Goal: Task Accomplishment & Management: Complete application form

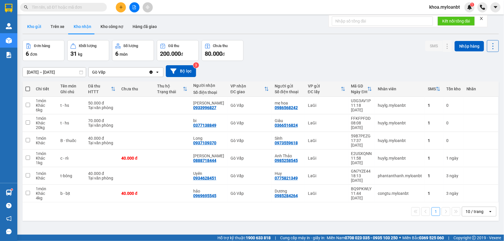
click at [32, 29] on button "Kho gửi" at bounding box center [34, 27] width 23 height 14
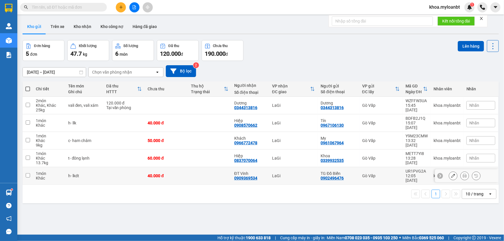
click at [112, 170] on td at bounding box center [124, 176] width 42 height 18
checkbox input "true"
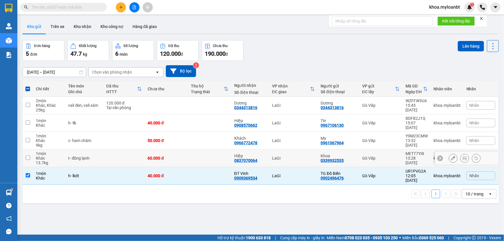
click at [111, 157] on td at bounding box center [124, 159] width 42 height 18
checkbox input "true"
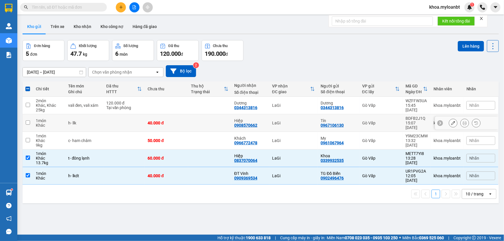
click at [116, 124] on td at bounding box center [124, 123] width 42 height 18
checkbox input "true"
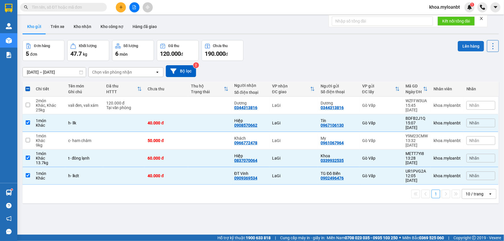
click at [465, 46] on button "Lên hàng" at bounding box center [471, 46] width 26 height 10
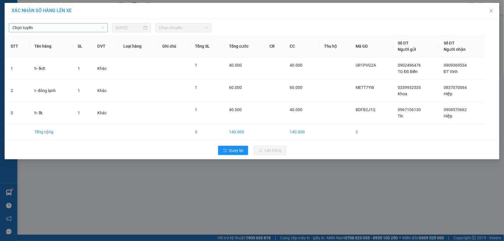
click at [73, 26] on span "Chọn tuyến" at bounding box center [58, 27] width 92 height 9
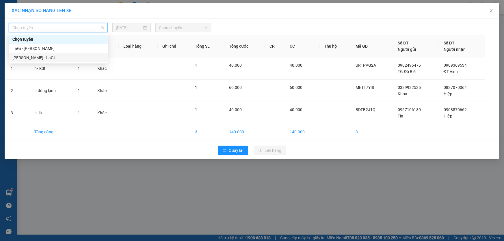
click at [34, 56] on div "[PERSON_NAME] - LaGi" at bounding box center [58, 58] width 92 height 6
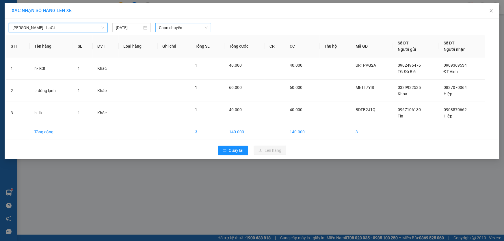
click at [190, 31] on span "Chọn chuyến" at bounding box center [183, 27] width 49 height 9
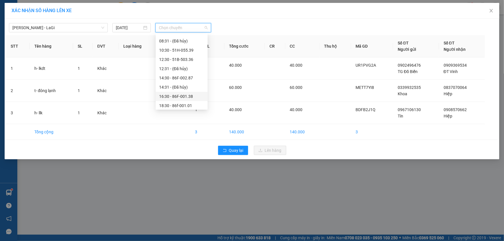
scroll to position [46, 0]
click at [186, 77] on div "16:30 - 86F-001.38" at bounding box center [181, 76] width 45 height 6
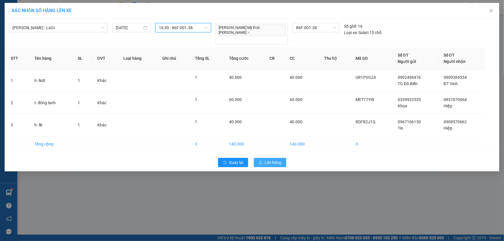
drag, startPoint x: 265, startPoint y: 147, endPoint x: 265, endPoint y: 151, distance: 4.1
click at [265, 155] on div "Quay lại Lên hàng" at bounding box center [252, 162] width 492 height 15
click at [265, 160] on span "Lên hàng" at bounding box center [273, 163] width 17 height 6
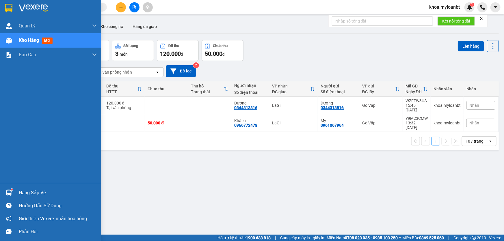
click at [4, 192] on div at bounding box center [9, 193] width 10 height 10
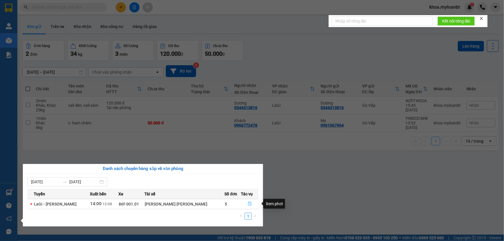
click at [252, 202] on button "button" at bounding box center [250, 204] width 17 height 9
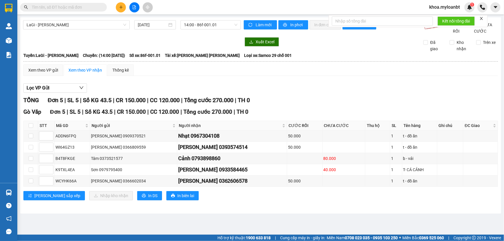
click at [78, 6] on input "text" at bounding box center [66, 7] width 68 height 6
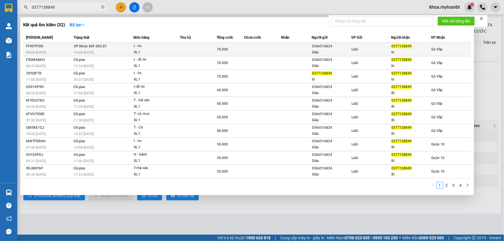
type input "0377138849"
click at [67, 43] on div "FFKFPFDD" at bounding box center [49, 46] width 46 height 6
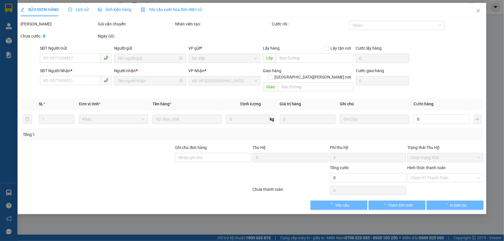
type input "0366516824"
type input "Giàu"
type input "0377138849"
type input "bi"
type input "70.000"
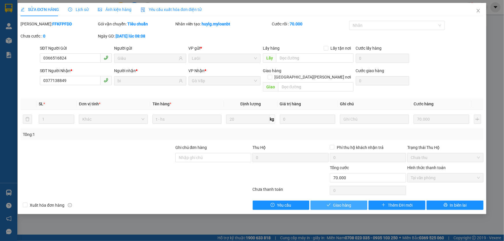
click at [337, 201] on button "Giao hàng" at bounding box center [339, 205] width 57 height 9
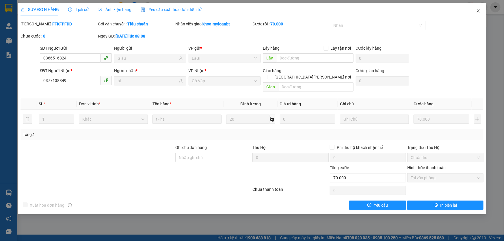
click at [471, 12] on span "Close" at bounding box center [478, 11] width 16 height 16
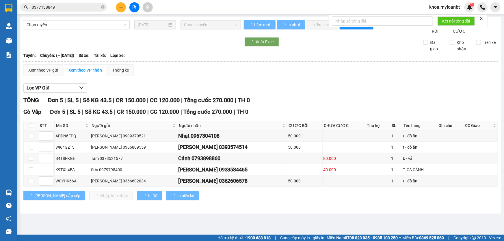
click at [91, 8] on input "0377138849" at bounding box center [66, 7] width 68 height 6
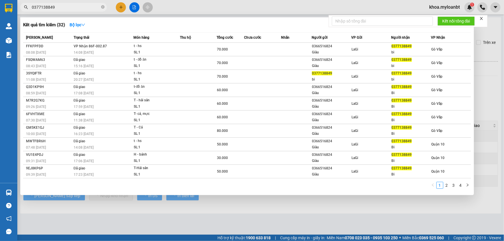
click at [91, 8] on input "0377138849" at bounding box center [66, 7] width 68 height 6
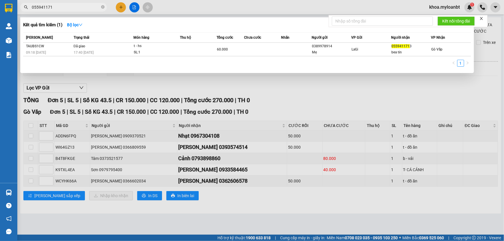
type input "0559411713"
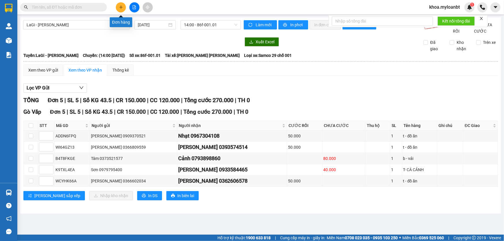
click at [125, 7] on button at bounding box center [121, 7] width 10 height 10
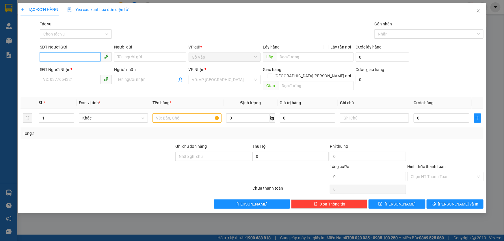
click at [66, 56] on input "SĐT Người Gửi" at bounding box center [70, 56] width 61 height 9
paste input "0559411713"
click at [85, 60] on input "0559411713" at bounding box center [70, 56] width 61 height 9
type input "0559411713"
click at [132, 56] on input "Người gửi" at bounding box center [150, 57] width 72 height 9
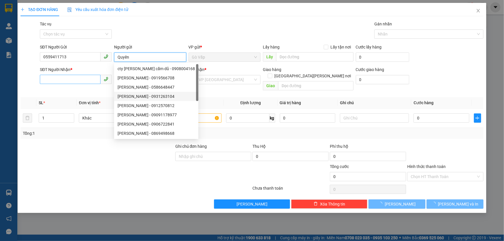
type input "Quyên"
click at [72, 84] on input "SĐT Người Nhận *" at bounding box center [70, 79] width 61 height 9
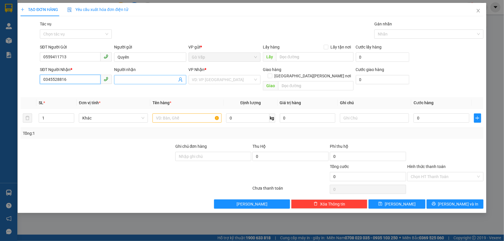
type input "0345528816"
click at [134, 79] on input "Người nhận" at bounding box center [147, 80] width 59 height 6
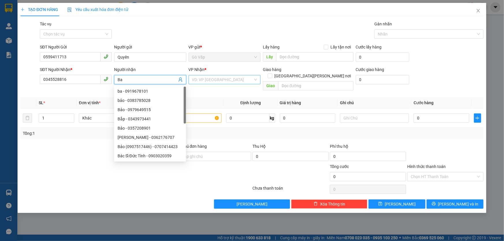
type input "Ba"
drag, startPoint x: 226, startPoint y: 80, endPoint x: 220, endPoint y: 83, distance: 6.5
click at [225, 81] on input "search" at bounding box center [222, 79] width 61 height 9
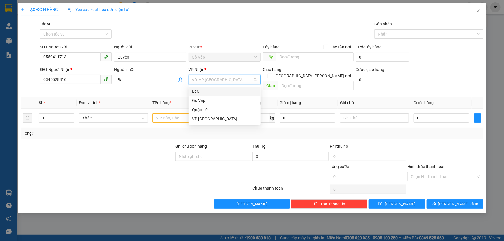
click at [210, 92] on div "LaGi" at bounding box center [224, 91] width 65 height 6
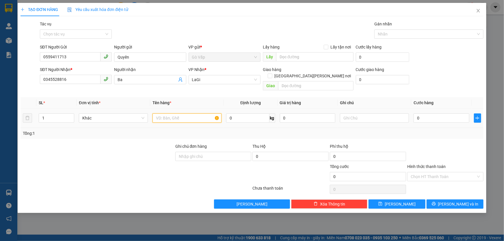
click at [173, 114] on input "text" at bounding box center [187, 118] width 69 height 9
type input "túi - laptop"
click at [157, 82] on input "Ba" at bounding box center [147, 80] width 59 height 6
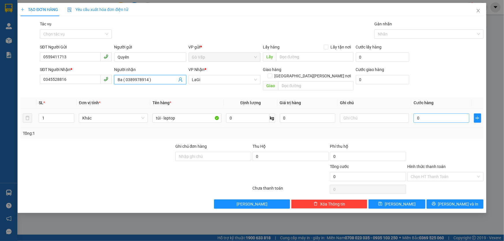
type input "Ba ( 0389978914 )"
click at [442, 114] on input "0" at bounding box center [442, 118] width 56 height 9
type input "5"
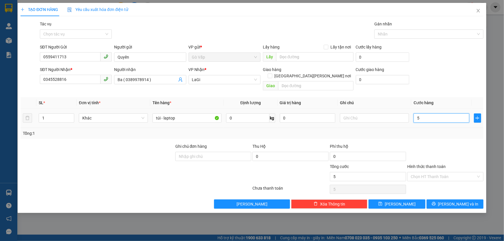
type input "50"
type input "50.000"
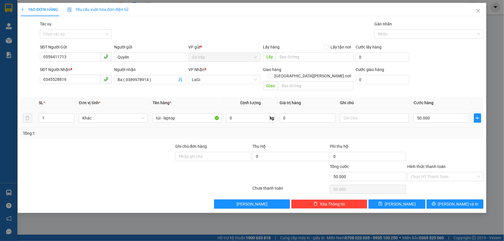
click at [436, 143] on div at bounding box center [445, 153] width 77 height 20
click at [442, 173] on input "Hình thức thanh toán" at bounding box center [443, 177] width 65 height 9
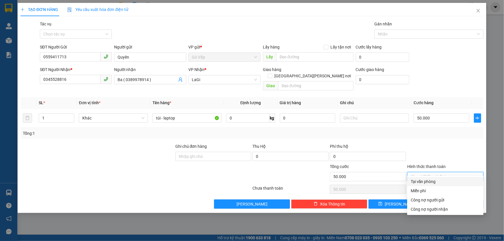
click at [416, 184] on div "Tại văn phòng" at bounding box center [445, 182] width 69 height 6
type input "0"
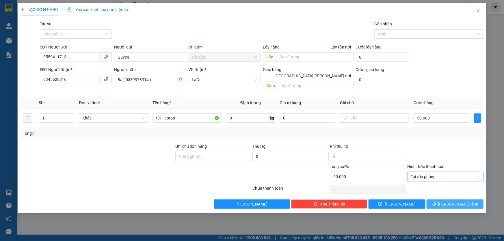
click at [446, 200] on button "[PERSON_NAME] và In" at bounding box center [455, 204] width 57 height 9
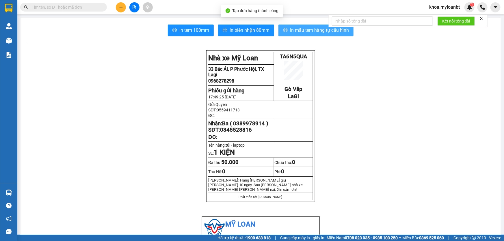
click at [318, 28] on span "In mẫu tem hàng tự cấu hình" at bounding box center [319, 30] width 59 height 7
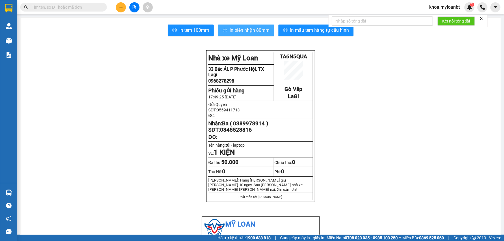
click at [259, 31] on span "In biên nhận 80mm" at bounding box center [250, 30] width 40 height 7
click at [119, 6] on icon "plus" at bounding box center [121, 7] width 4 height 4
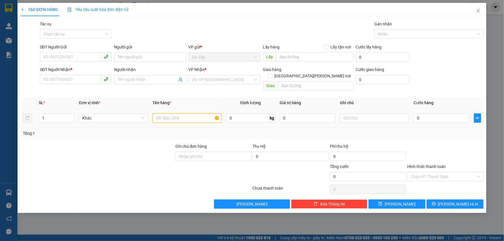
click at [202, 114] on input "text" at bounding box center [187, 118] width 69 height 9
type input "h-"
click at [53, 56] on input "SĐT Người Gửi" at bounding box center [70, 56] width 61 height 9
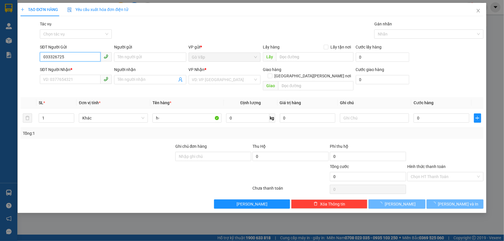
type input "0333267256"
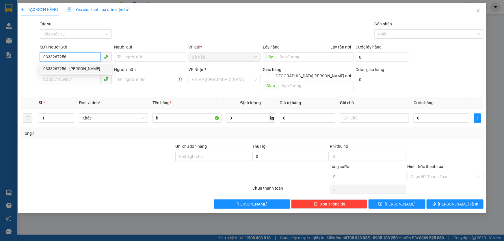
click at [84, 66] on div "0333267256 - [PERSON_NAME]" at bounding box center [75, 69] width 65 height 6
type input "quang"
type input "0937393688"
type input "dũng icon"
type input "0333267256"
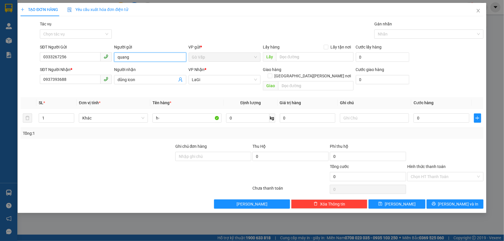
click at [147, 54] on input "quang" at bounding box center [150, 57] width 72 height 9
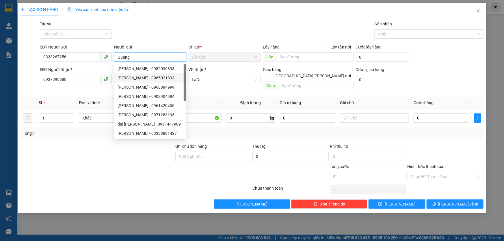
type input "Quang"
drag, startPoint x: 99, startPoint y: 144, endPoint x: 93, endPoint y: 144, distance: 6.4
click at [99, 145] on div at bounding box center [97, 153] width 155 height 20
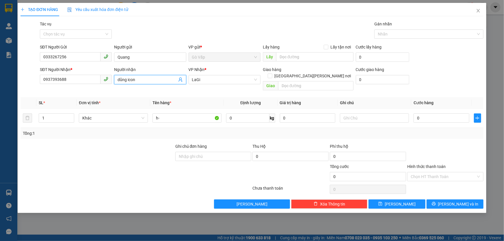
click at [120, 79] on input "dũng icon" at bounding box center [147, 80] width 59 height 6
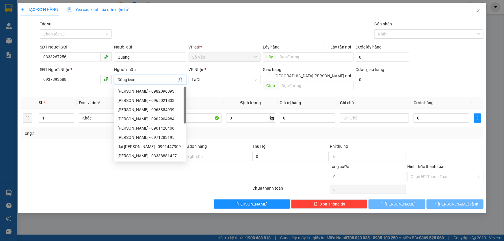
type input "Dũng icon"
click at [278, 29] on div "Gói vận chuyển * Tiêu chuẩn Tác vụ Chọn tác vụ Gán nhãn Nhãn" at bounding box center [262, 31] width 446 height 20
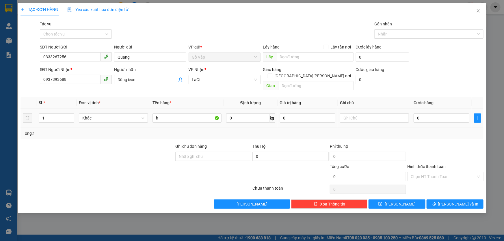
drag, startPoint x: 189, startPoint y: 104, endPoint x: 184, endPoint y: 112, distance: 9.6
click at [188, 109] on td "h-" at bounding box center [187, 118] width 74 height 19
click at [184, 114] on input "h-" at bounding box center [187, 118] width 69 height 9
type input "h- lkdt"
click at [459, 109] on td "0" at bounding box center [442, 118] width 60 height 19
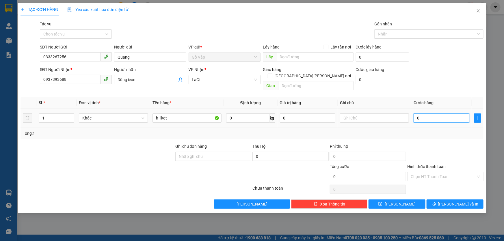
click at [445, 114] on input "0" at bounding box center [442, 118] width 56 height 9
type input "4"
type input "40"
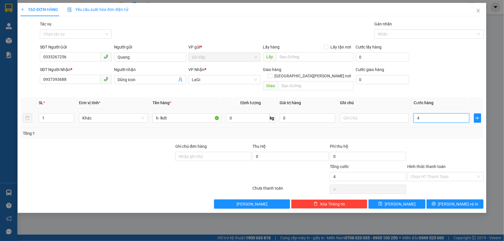
type input "40"
type input "40.000"
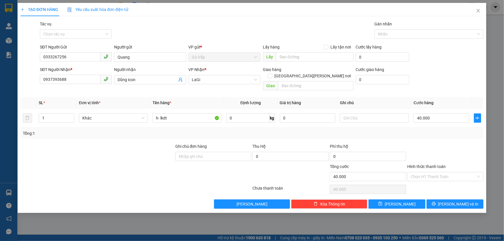
click at [436, 130] on div "Tổng: 1" at bounding box center [252, 133] width 459 height 6
click at [446, 200] on button "[PERSON_NAME] và In" at bounding box center [455, 204] width 57 height 9
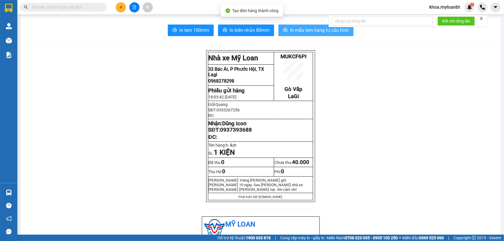
click at [307, 27] on span "In mẫu tem hàng tự cấu hình" at bounding box center [319, 30] width 59 height 7
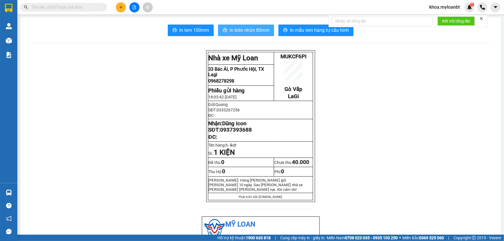
click at [255, 33] on span "In biên nhận 80mm" at bounding box center [250, 30] width 40 height 7
click at [0, 40] on div "Kho hàng mới" at bounding box center [8, 40] width 17 height 14
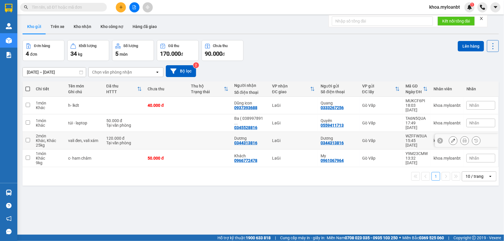
drag, startPoint x: 105, startPoint y: 131, endPoint x: 103, endPoint y: 118, distance: 14.1
click at [106, 141] on div "Tại văn phòng" at bounding box center [124, 143] width 36 height 5
checkbox input "true"
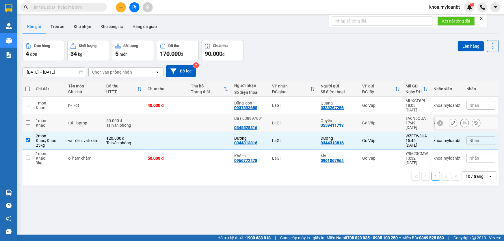
click at [99, 121] on div "túi - laptop" at bounding box center [84, 123] width 32 height 5
checkbox input "true"
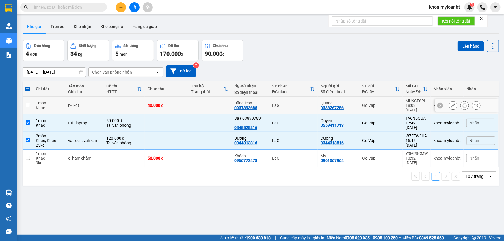
click at [102, 103] on tr "1 món Khác h- lkdt 40.000 đ Dũng icon 0937393688 LaGi [PERSON_NAME] 0333267256…" at bounding box center [261, 106] width 477 height 18
checkbox input "true"
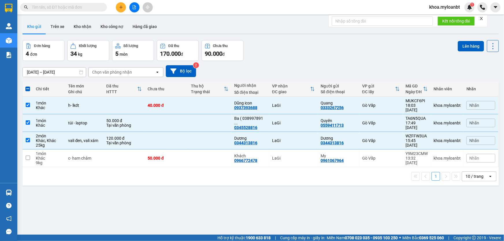
click at [75, 9] on input "text" at bounding box center [66, 7] width 68 height 6
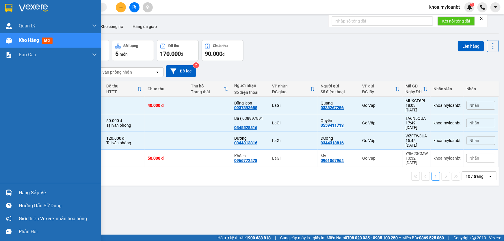
click at [32, 195] on div "Hàng sắp về" at bounding box center [58, 193] width 78 height 9
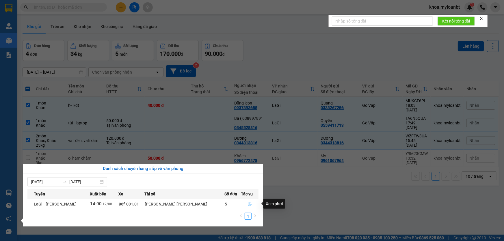
click at [246, 205] on button "button" at bounding box center [250, 204] width 17 height 9
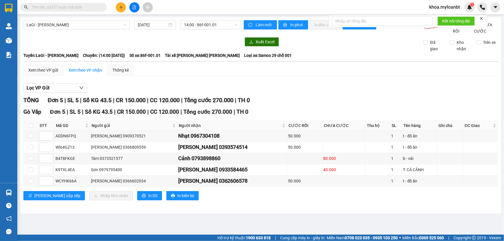
click at [26, 130] on th at bounding box center [31, 126] width 14 height 10
click at [30, 128] on input "checkbox" at bounding box center [31, 125] width 5 height 5
checkbox input "true"
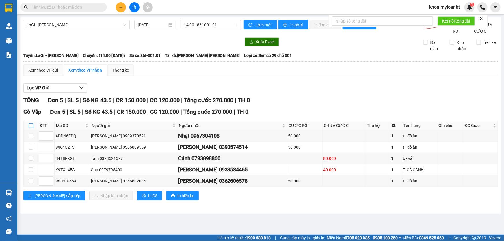
checkbox input "true"
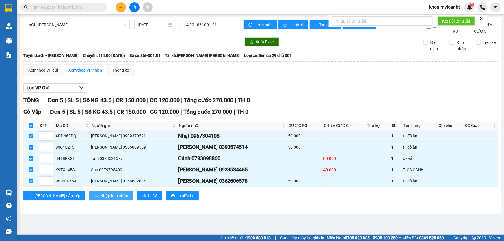
click at [89, 198] on button "Nhập kho nhận" at bounding box center [111, 195] width 44 height 9
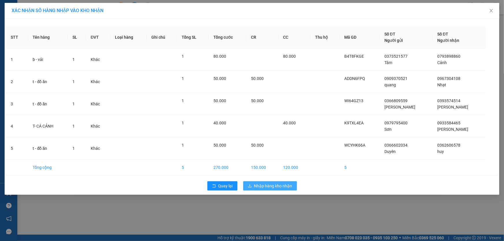
click at [268, 187] on span "Nhập hàng kho nhận" at bounding box center [273, 186] width 38 height 6
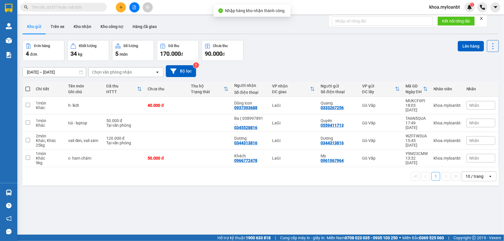
click at [83, 8] on input "text" at bounding box center [66, 7] width 68 height 6
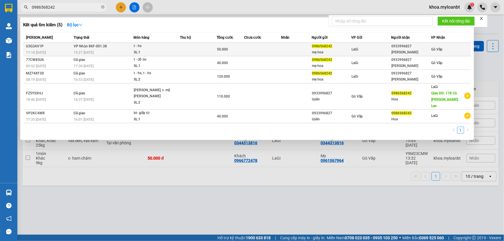
type input "0986568242"
click at [128, 46] on td "[PERSON_NAME] 86F-001.38 15:27 [DATE]" at bounding box center [102, 50] width 61 height 14
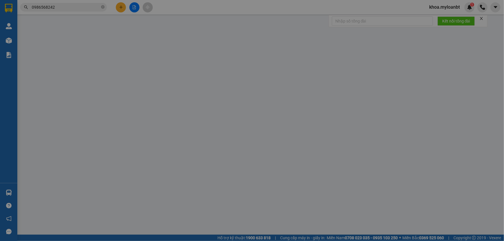
type input "0986568242"
type input "mẹ hoa"
type input "0933996827"
type input "[PERSON_NAME]"
type input "50.000"
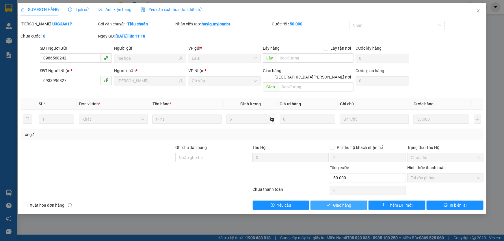
click at [346, 202] on span "Giao hàng" at bounding box center [342, 205] width 18 height 6
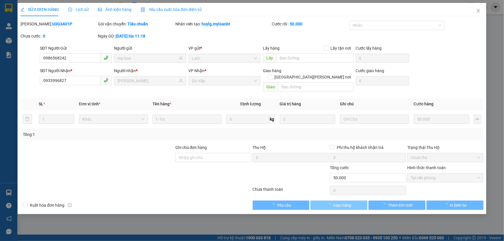
click at [346, 202] on span "Giao hàng" at bounding box center [342, 205] width 18 height 6
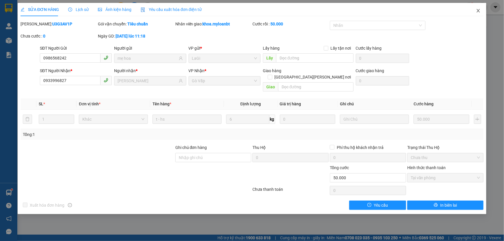
click at [483, 14] on span "Close" at bounding box center [478, 11] width 16 height 16
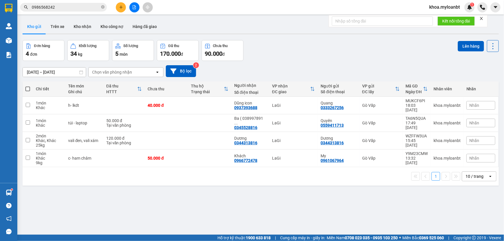
click at [133, 8] on icon "file-add" at bounding box center [134, 7] width 3 height 4
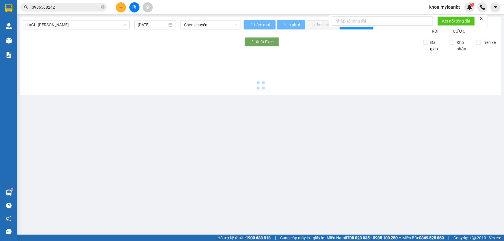
click at [83, 24] on span "LaGi - [PERSON_NAME]" at bounding box center [77, 25] width 100 height 9
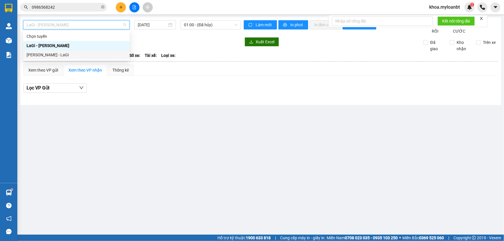
click at [55, 50] on div "[PERSON_NAME] - LaGi" at bounding box center [76, 54] width 107 height 9
type input "[DATE]"
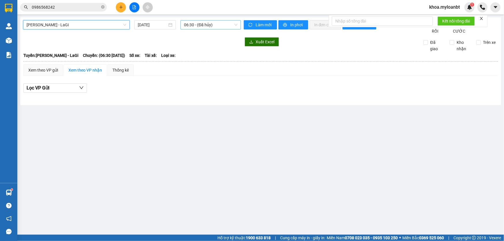
click at [195, 24] on span "06:30 - (Đã hủy)" at bounding box center [210, 25] width 53 height 9
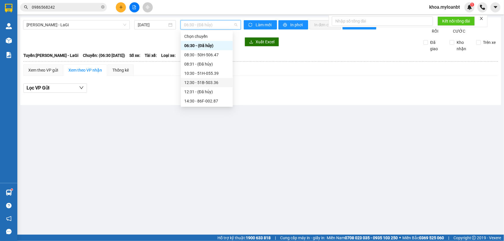
click at [209, 81] on div "12:30 - 51B-503.36" at bounding box center [206, 82] width 45 height 6
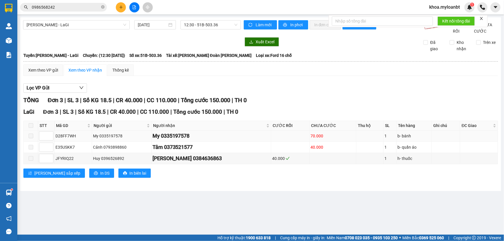
click at [195, 140] on div "My 0335197578" at bounding box center [212, 136] width 118 height 8
click at [196, 140] on div "My 0335197578" at bounding box center [212, 136] width 118 height 8
drag, startPoint x: 166, startPoint y: 143, endPoint x: 202, endPoint y: 141, distance: 36.2
click at [202, 140] on div "My 0335197578" at bounding box center [212, 136] width 118 height 8
copy div "0335197578"
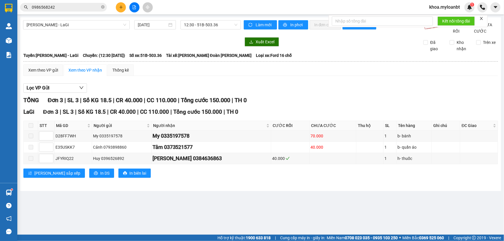
click at [58, 0] on div "Kết quả [PERSON_NAME] ( 5 ) Bộ lọc Mã ĐH Trạng thái Món hàng Thu hộ Tổng [PERSO…" at bounding box center [252, 7] width 504 height 14
click at [58, 9] on input "0986568242" at bounding box center [66, 7] width 68 height 6
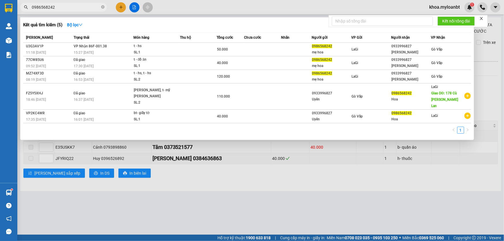
click at [58, 9] on input "0986568242" at bounding box center [66, 7] width 68 height 6
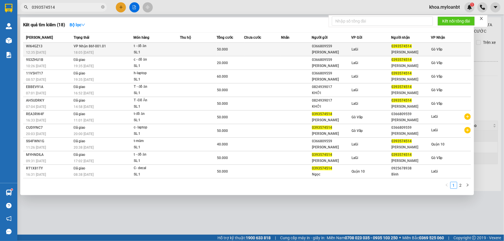
type input "0393574514"
click at [127, 43] on td "[PERSON_NAME] 86f-001.01 18:05 [DATE]" at bounding box center [102, 50] width 61 height 14
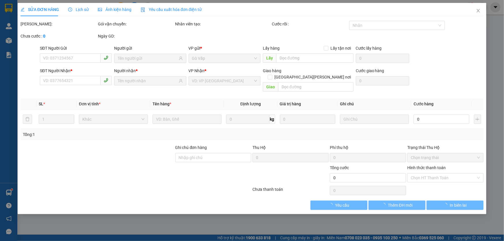
type input "0366809559"
type input "[PERSON_NAME]"
type input "0393574514"
type input "[PERSON_NAME]"
type input "50.000"
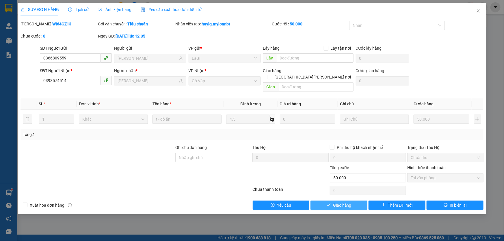
click at [338, 202] on span "Giao hàng" at bounding box center [342, 205] width 18 height 6
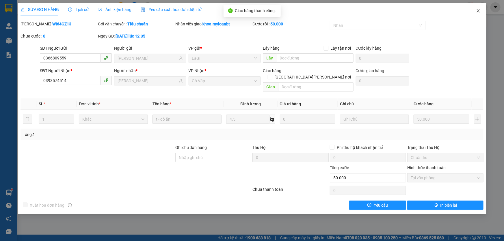
click at [481, 10] on span "Close" at bounding box center [478, 11] width 16 height 16
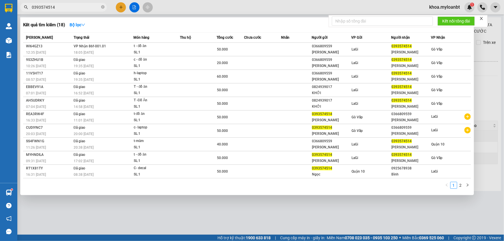
click at [85, 10] on input "0393574514" at bounding box center [66, 7] width 68 height 6
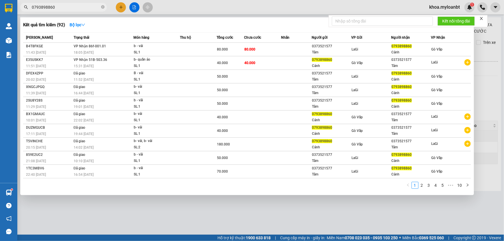
type input "0793898860"
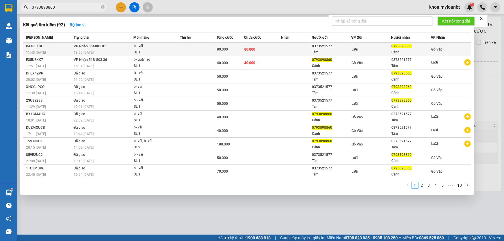
click at [234, 45] on td "80.000" at bounding box center [230, 50] width 27 height 14
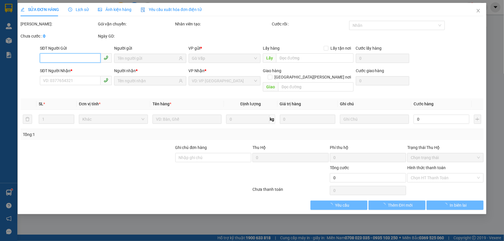
type input "0373521577"
type input "Tâm"
type input "0793898860"
type input "Cảnh"
type input "80.000"
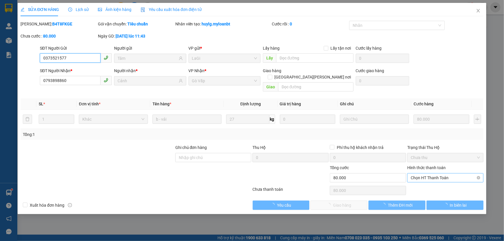
click at [448, 174] on span "Chọn HT Thanh Toán" at bounding box center [445, 178] width 69 height 9
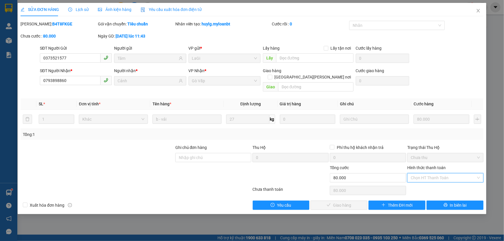
click at [425, 176] on div "Hình thức thanh toán Chọn HT Thanh Toán" at bounding box center [445, 175] width 76 height 20
click at [424, 174] on span "Chọn HT Thanh Toán" at bounding box center [445, 178] width 69 height 9
click at [419, 185] on div "Tại văn phòng" at bounding box center [445, 183] width 69 height 6
type input "0"
click at [338, 202] on button "Giao hàng" at bounding box center [339, 205] width 57 height 9
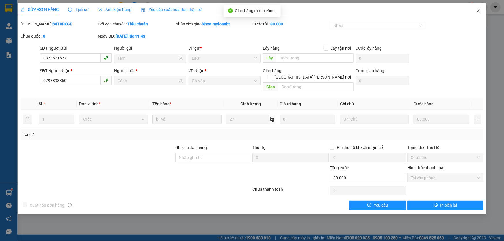
click at [479, 5] on span "Close" at bounding box center [478, 11] width 16 height 16
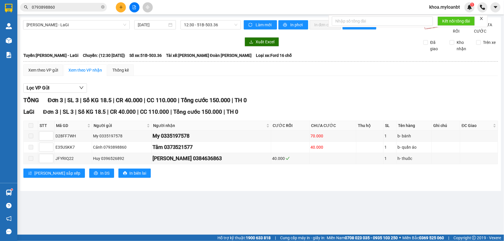
click at [65, 3] on div "Kết quả [PERSON_NAME] ( 92 ) Bộ lọc Mã ĐH Trạng thái Món hàng Thu hộ Tổng [PERS…" at bounding box center [252, 7] width 504 height 14
click at [63, 1] on div "Kết quả [PERSON_NAME] ( 92 ) Bộ lọc Mã ĐH Trạng thái Món hàng Thu hộ Tổng [PERS…" at bounding box center [252, 7] width 504 height 14
click at [62, 5] on input "0793898860" at bounding box center [66, 7] width 68 height 6
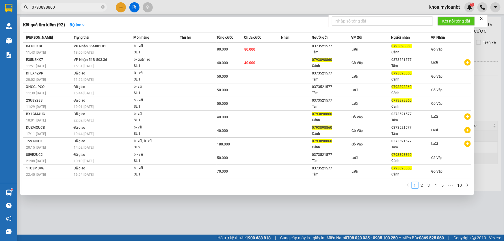
click at [62, 5] on input "0793898860" at bounding box center [66, 7] width 68 height 6
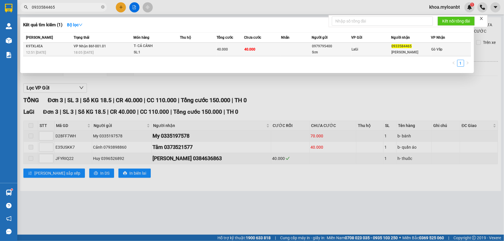
type input "0933584465"
click at [228, 53] on td "40.000" at bounding box center [230, 50] width 27 height 14
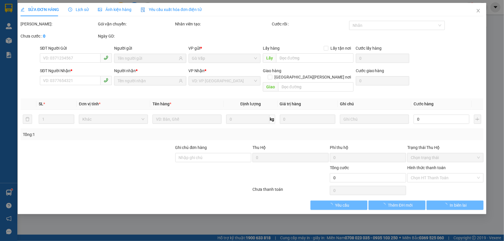
type input "0979795400"
type input "Sơn"
type input "0933584465"
type input "[PERSON_NAME]"
type input "40.000"
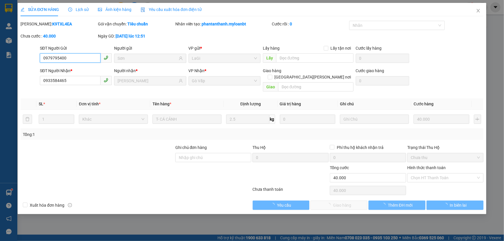
click at [423, 174] on span "Chọn HT Thanh Toán" at bounding box center [445, 178] width 69 height 9
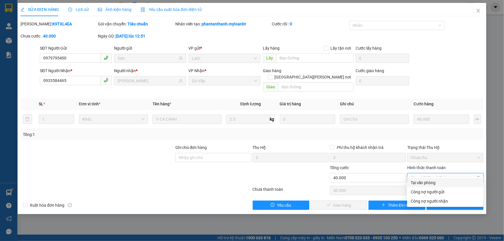
click at [422, 175] on span "Chọn HT Thanh Toán" at bounding box center [445, 178] width 69 height 9
click at [419, 182] on div "Tại văn phòng" at bounding box center [445, 183] width 69 height 6
type input "0"
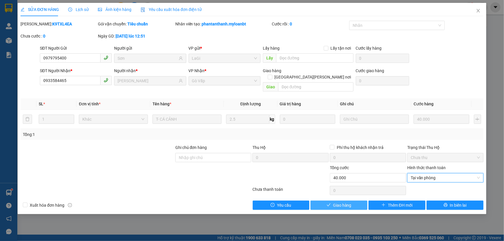
click at [347, 202] on span "Giao hàng" at bounding box center [342, 205] width 18 height 6
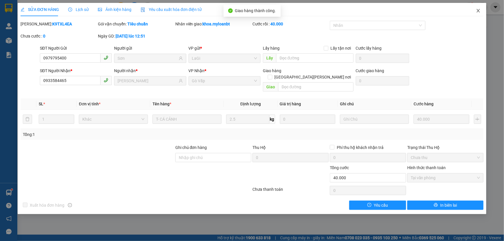
click at [473, 14] on span "Close" at bounding box center [478, 11] width 16 height 16
